Goal: Navigation & Orientation: Find specific page/section

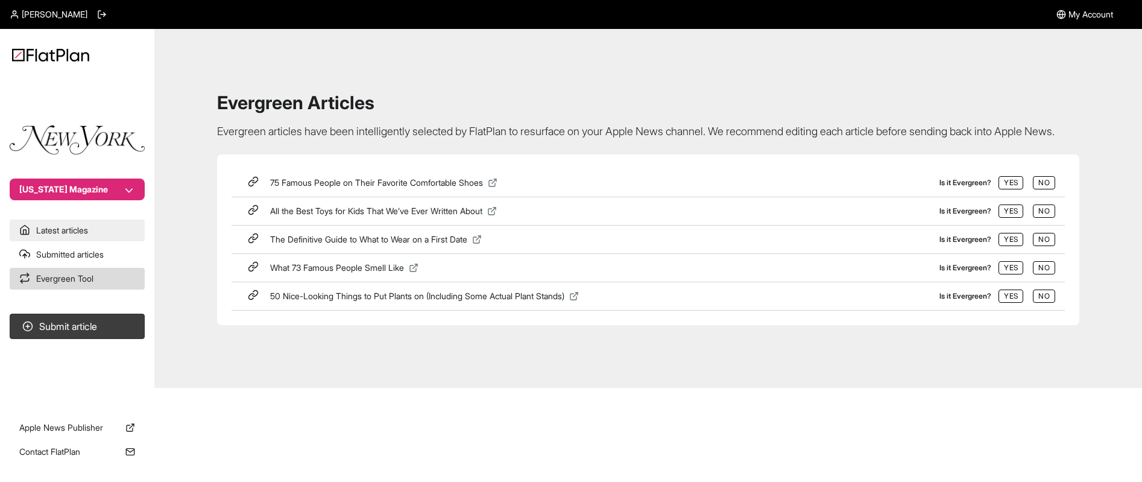
click at [71, 229] on link "Latest articles" at bounding box center [77, 230] width 135 height 22
